Goal: Transaction & Acquisition: Download file/media

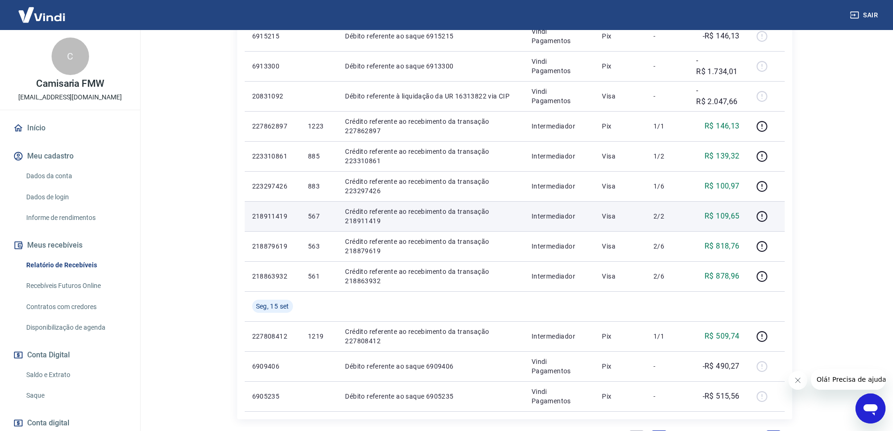
scroll to position [563, 0]
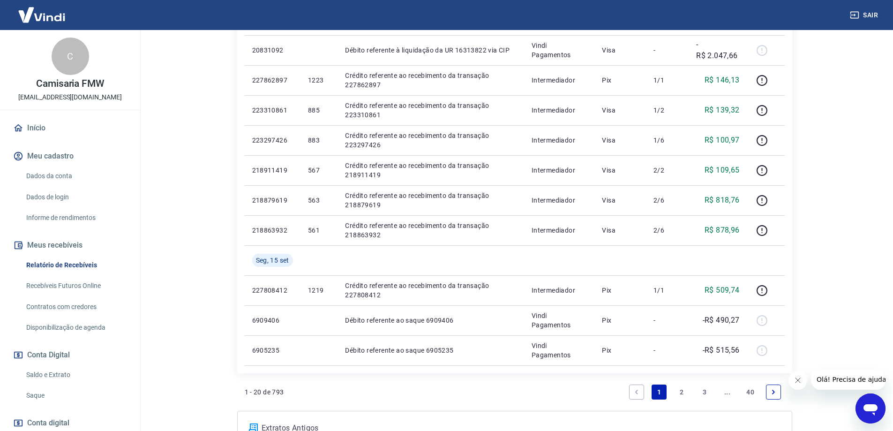
click at [682, 394] on link "2" at bounding box center [682, 392] width 15 height 15
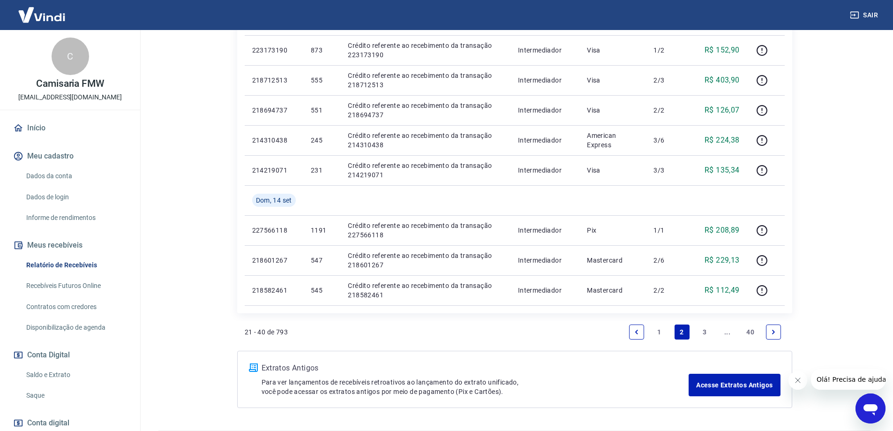
scroll to position [610, 0]
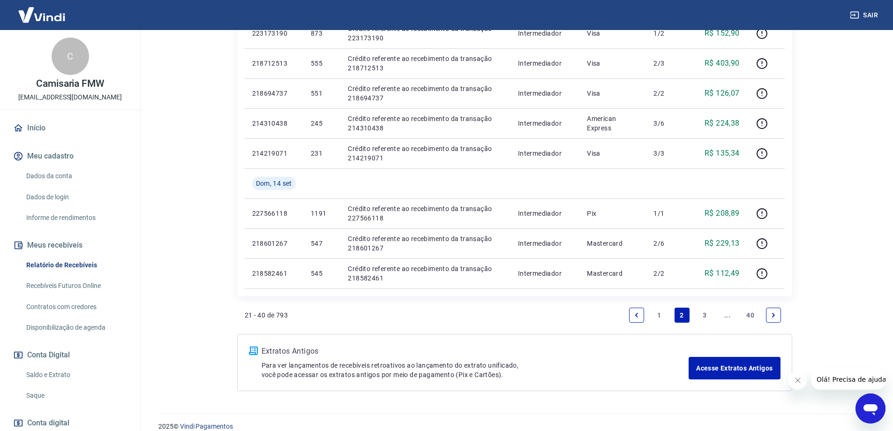
click at [707, 321] on link "3" at bounding box center [704, 315] width 15 height 15
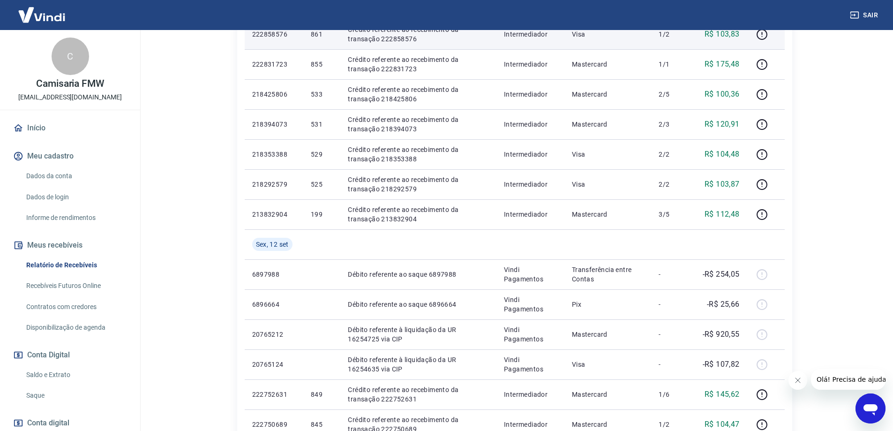
scroll to position [422, 0]
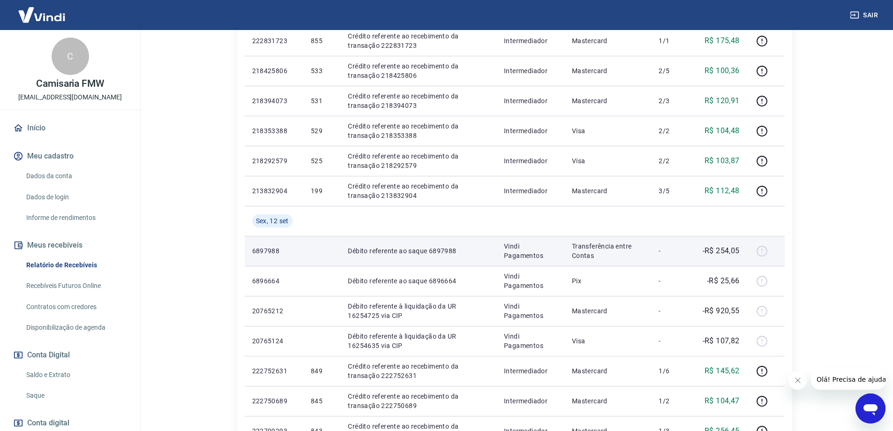
click at [603, 258] on p "Transferência entre Contas" at bounding box center [608, 250] width 72 height 19
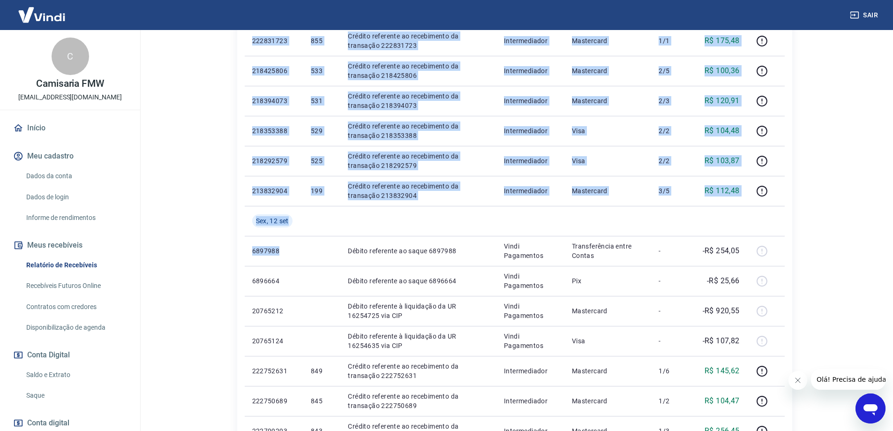
drag, startPoint x: 291, startPoint y: 248, endPoint x: 243, endPoint y: 251, distance: 47.9
click at [243, 251] on div "ID Pedido Descrição Origem Pagamento Parcelas Valor Líq. Tarifas Dom, 14 set 21…" at bounding box center [514, 146] width 555 height 736
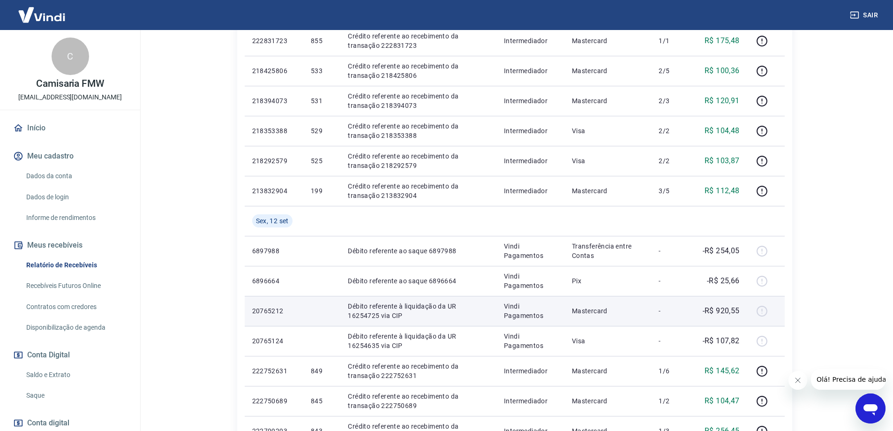
click at [556, 302] on p "Vindi Pagamentos" at bounding box center [530, 311] width 53 height 19
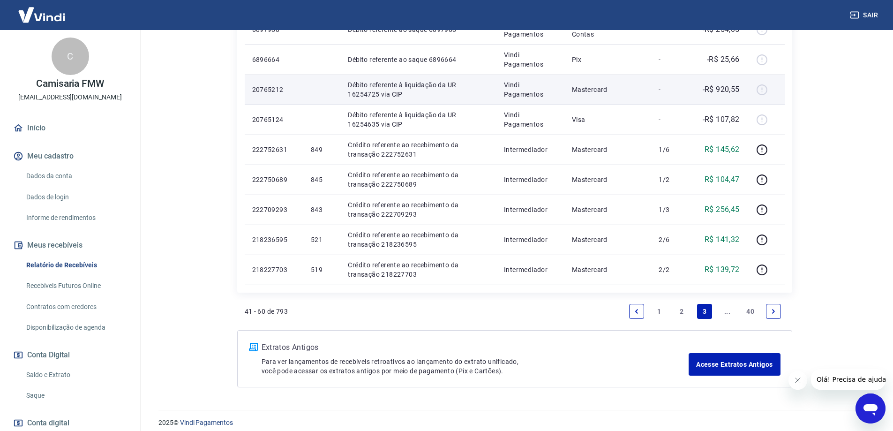
scroll to position [651, 0]
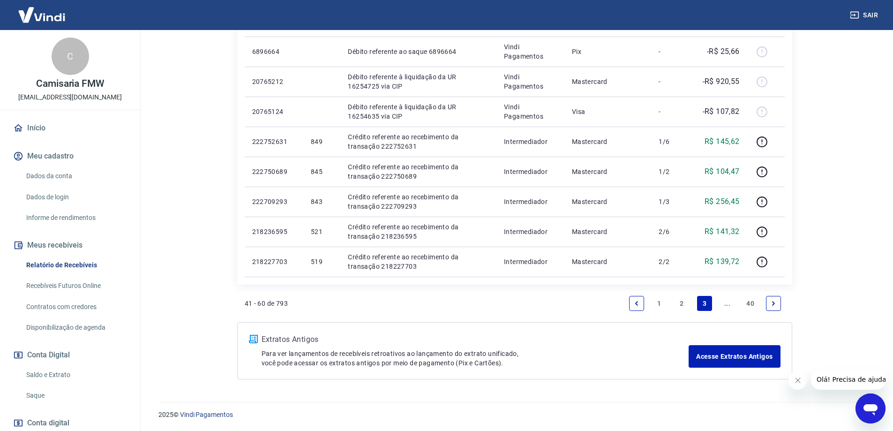
click at [778, 302] on link "Next page" at bounding box center [773, 303] width 15 height 15
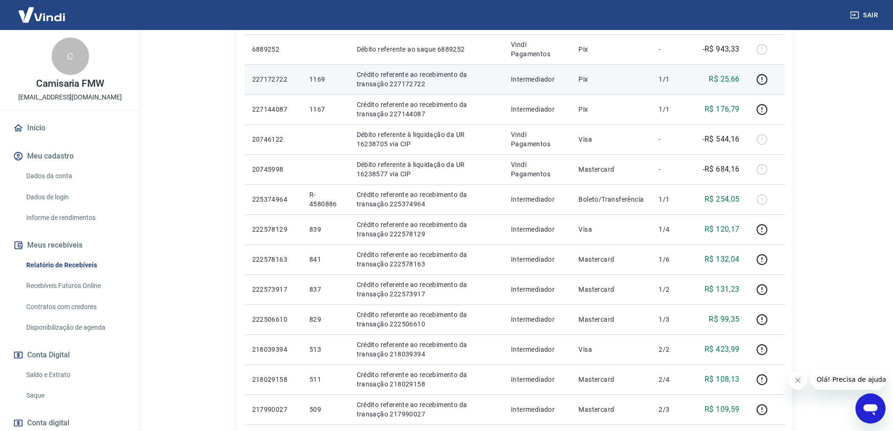
scroll to position [375, 0]
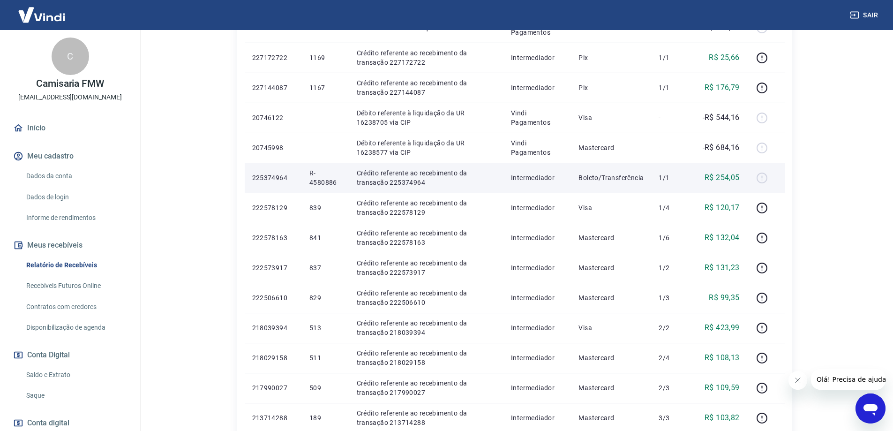
click at [638, 177] on p "Boleto/Transferência" at bounding box center [611, 177] width 65 height 9
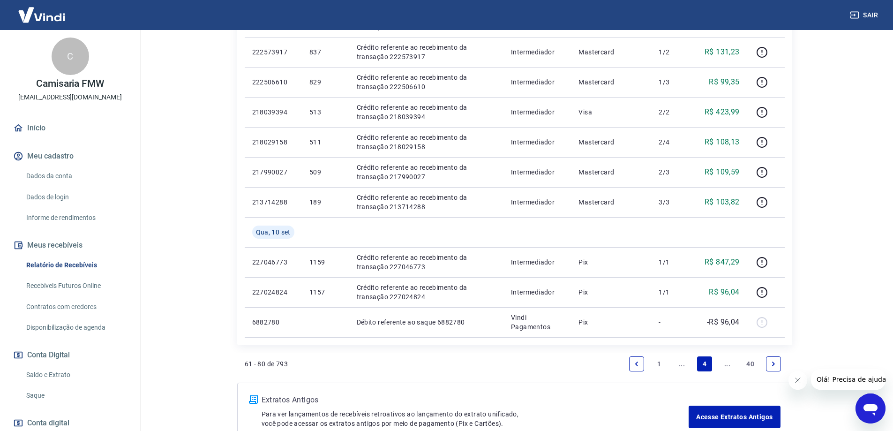
scroll to position [610, 0]
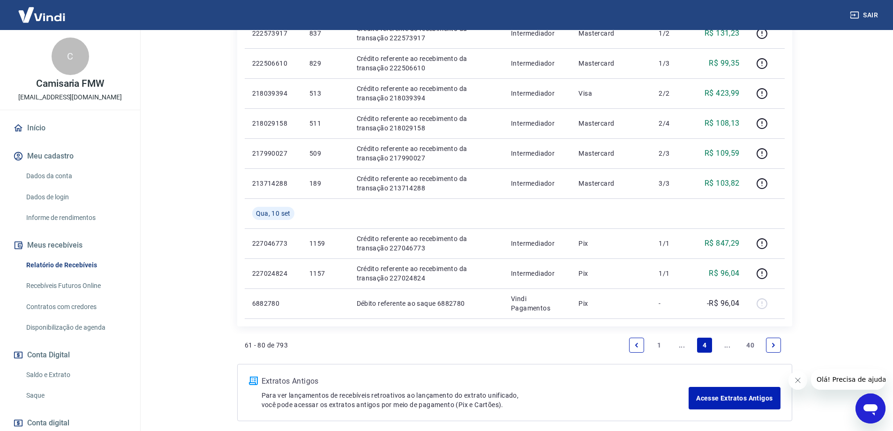
click at [784, 346] on li "Pagination" at bounding box center [773, 345] width 23 height 23
click at [779, 345] on link "Next page" at bounding box center [773, 345] width 15 height 15
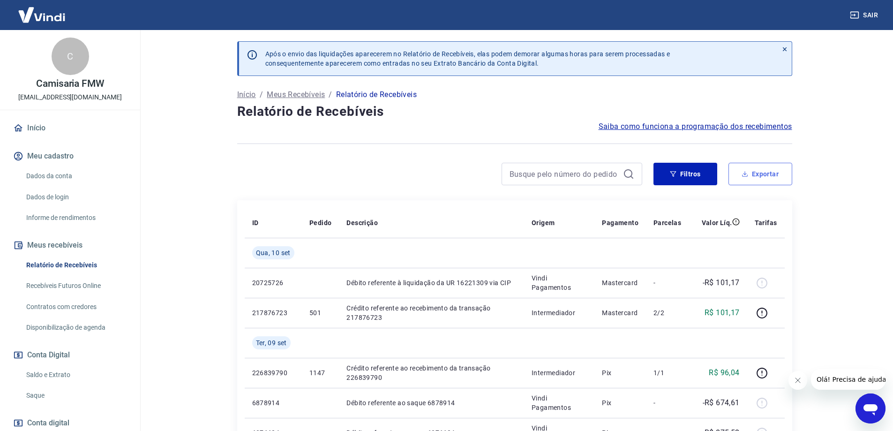
click at [755, 175] on button "Exportar" at bounding box center [761, 174] width 64 height 23
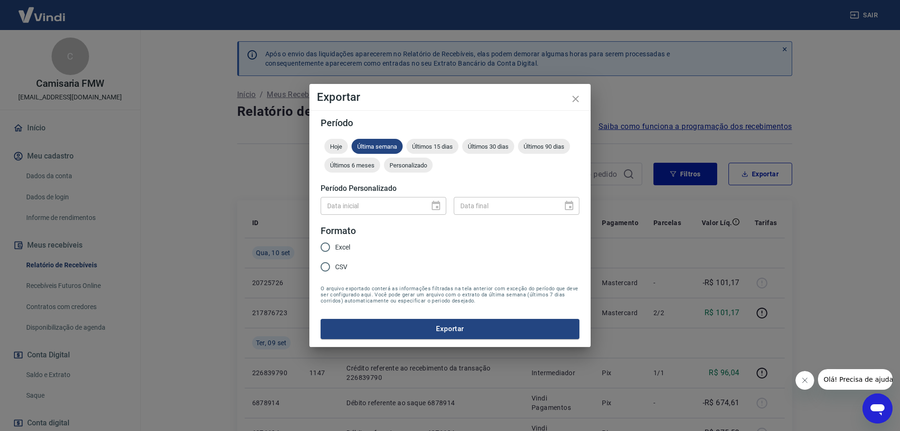
click at [438, 209] on div "Data inicial" at bounding box center [384, 205] width 126 height 17
click at [334, 143] on span "Hoje" at bounding box center [336, 146] width 23 height 7
click at [426, 169] on div "Personalizado" at bounding box center [408, 165] width 49 height 15
click at [438, 211] on icon "Choose date" at bounding box center [435, 205] width 11 height 11
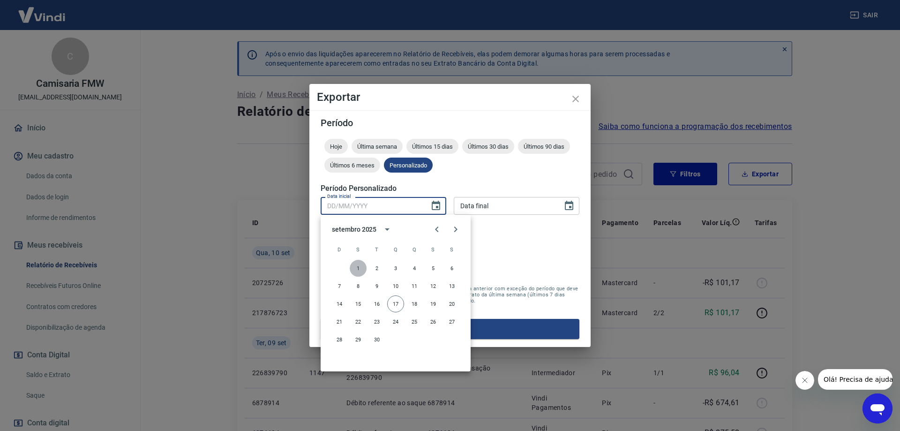
click at [358, 269] on button "1" at bounding box center [358, 268] width 17 height 17
type input "01/09/2025"
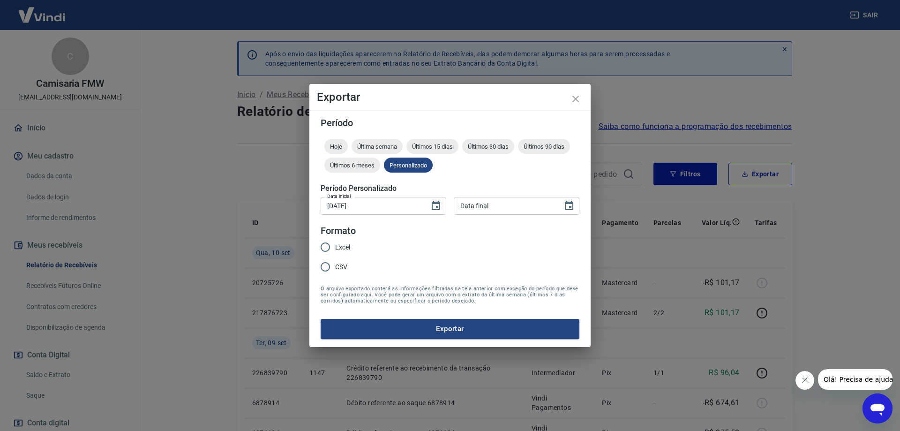
type input "DD/MM/YYYY"
click at [507, 205] on input "DD/MM/YYYY" at bounding box center [505, 205] width 102 height 17
click at [571, 211] on icon "Choose date" at bounding box center [569, 205] width 11 height 11
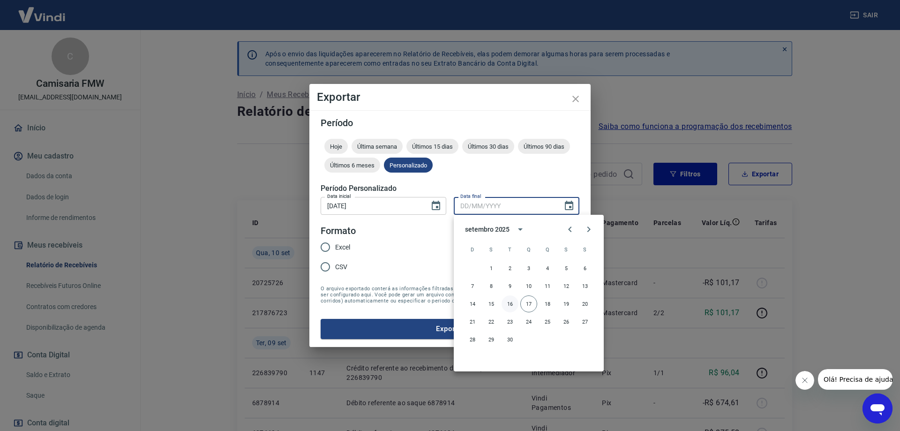
click at [513, 306] on button "16" at bounding box center [510, 303] width 17 height 17
type input "16/09/2025"
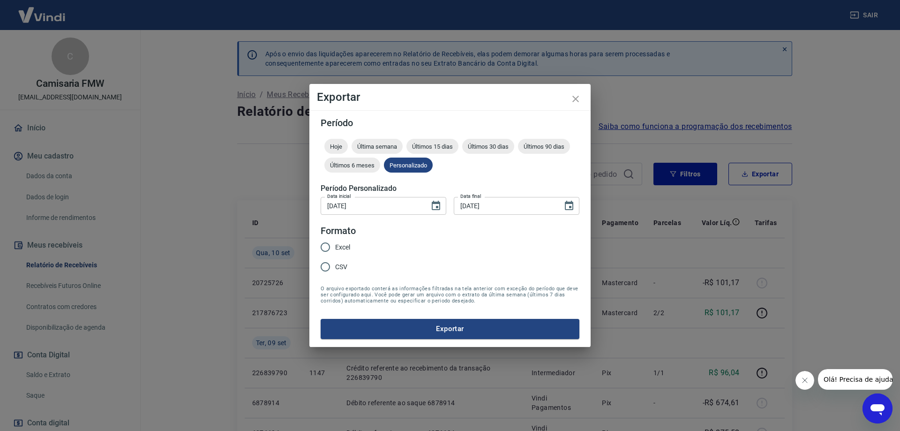
click at [332, 248] on input "Excel" at bounding box center [326, 247] width 20 height 20
radio input "true"
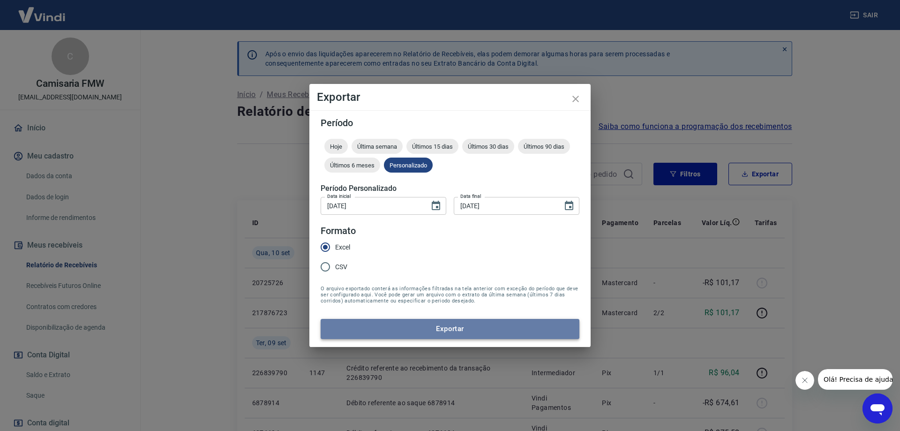
click at [440, 333] on button "Exportar" at bounding box center [450, 329] width 259 height 20
